Goal: Information Seeking & Learning: Learn about a topic

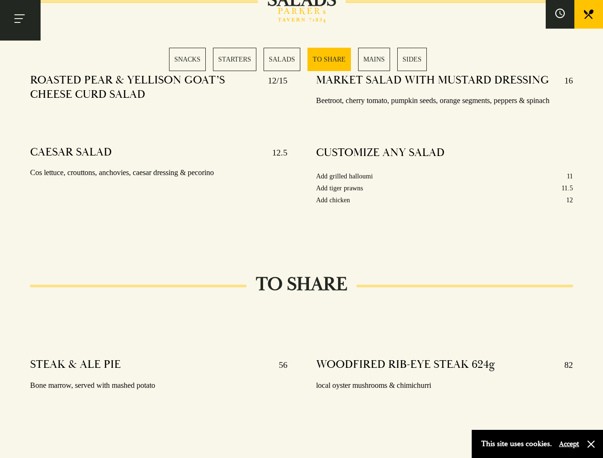
click at [302, 229] on div "MARKET SALAD WITH MUSTARD DRESSING 16 Beetroot, cherry tomato, pumpkin seeds, o…" at bounding box center [444, 151] width 285 height 171
click at [20, 20] on button "Toggle navigation" at bounding box center [20, 20] width 41 height 41
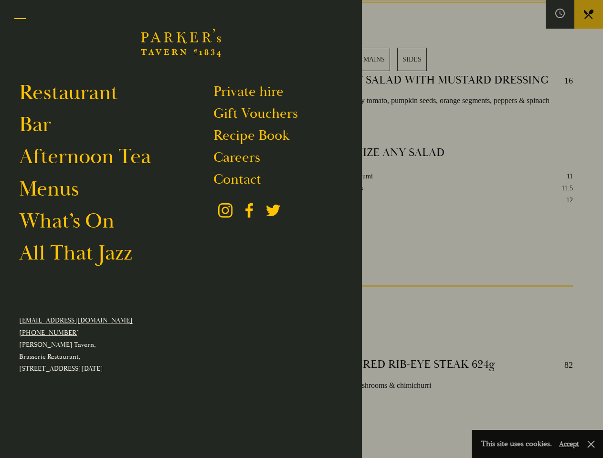
click at [560, 14] on div at bounding box center [301, 229] width 603 height 458
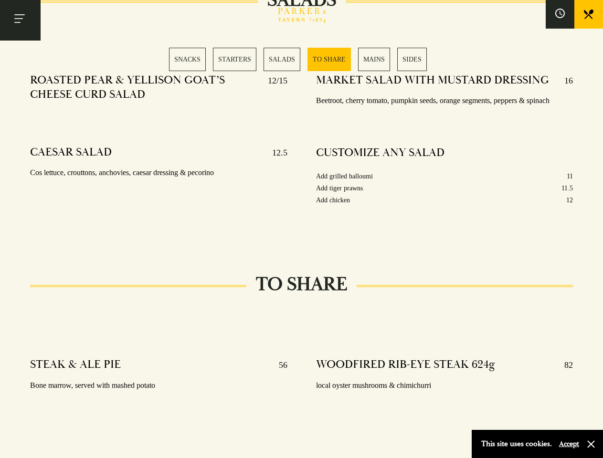
click at [302, 59] on div "SNACKS STARTERS SALADS TO SHARE MAINS SIDES" at bounding box center [301, 59] width 265 height 23
click at [569, 444] on button "Accept" at bounding box center [569, 444] width 20 height 9
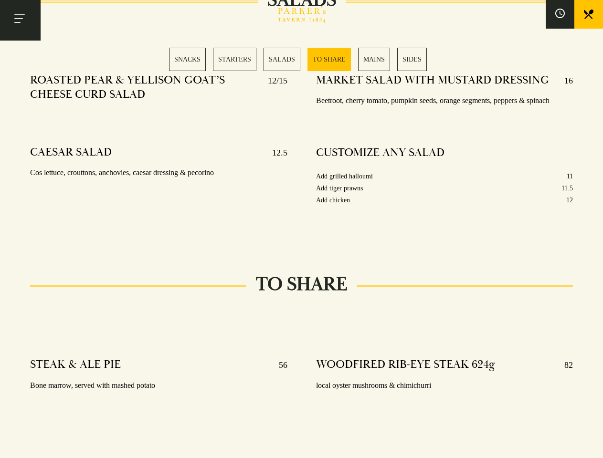
click at [591, 444] on section "SNACKS SELECTION OF OLIVES 5 Manzanilla, kalamata & bella di cerignola 48 HOUR …" at bounding box center [301, 322] width 603 height 2309
